Goal: Information Seeking & Learning: Learn about a topic

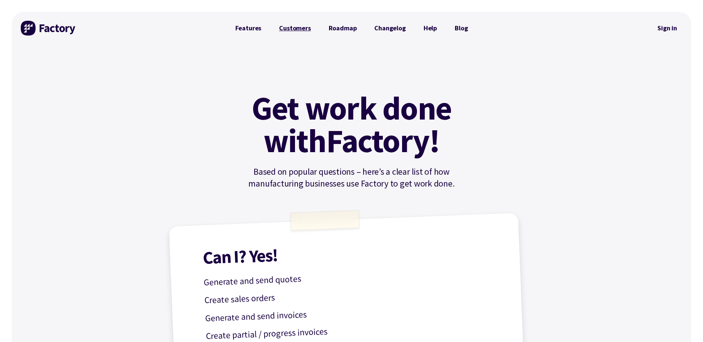
click at [296, 29] on link "Customers" at bounding box center [294, 28] width 49 height 15
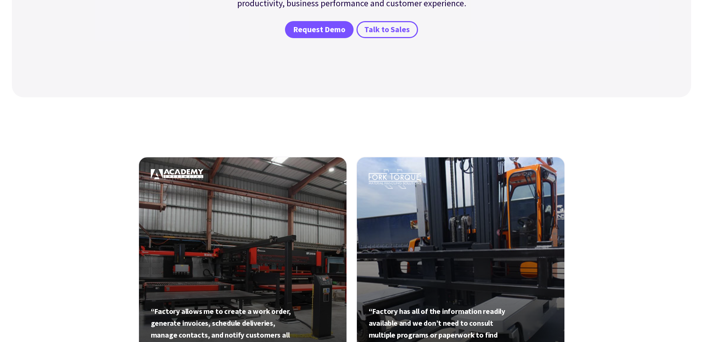
scroll to position [222, 0]
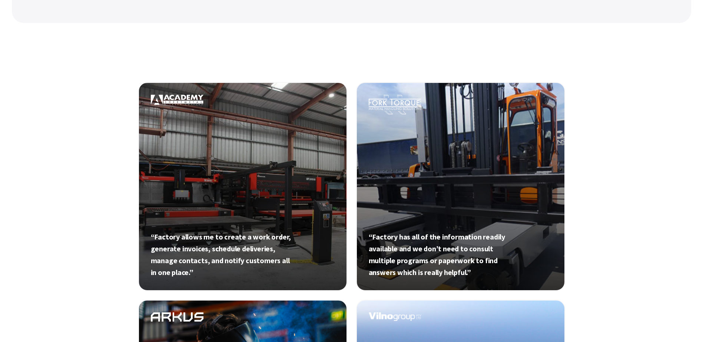
click at [217, 242] on link at bounding box center [242, 186] width 209 height 209
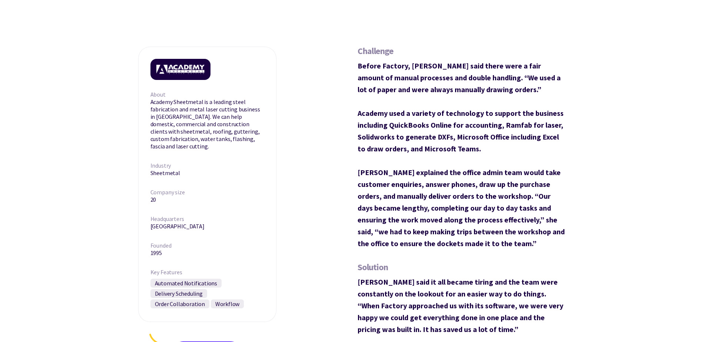
scroll to position [296, 0]
